Goal: Transaction & Acquisition: Book appointment/travel/reservation

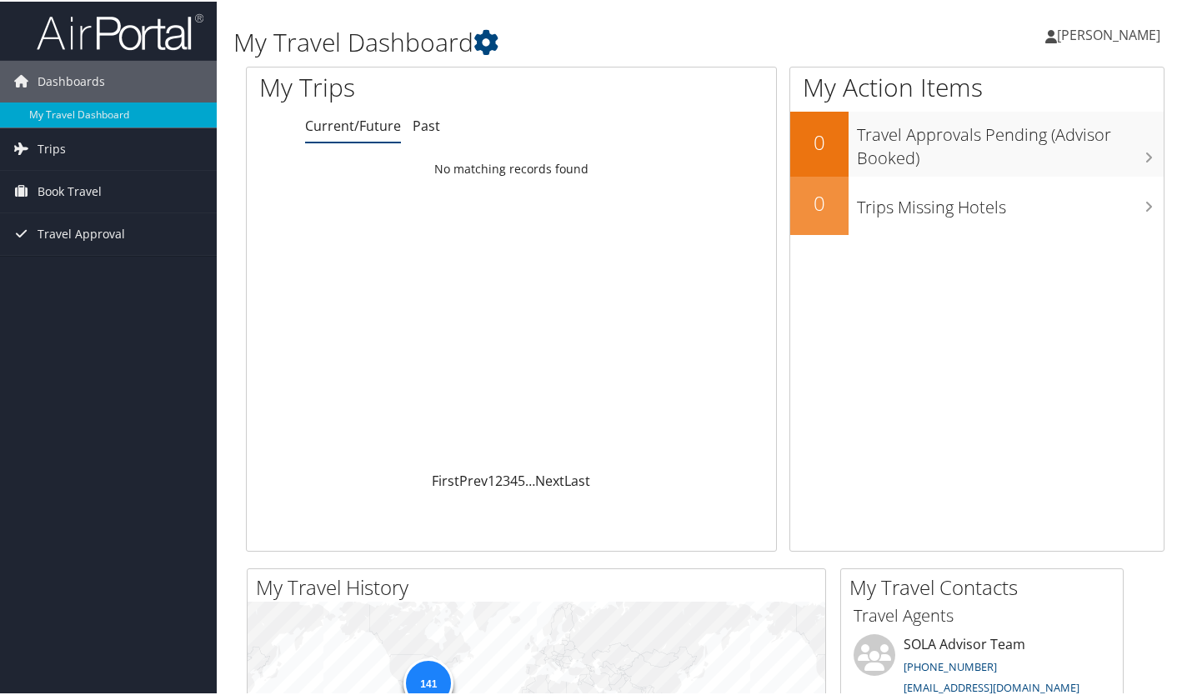
click at [83, 188] on span "Book Travel" at bounding box center [70, 190] width 64 height 42
click at [78, 193] on span "Book Travel" at bounding box center [70, 190] width 64 height 42
click at [85, 251] on link "Book/Manage Online Trips" at bounding box center [108, 248] width 217 height 25
